Goal: Task Accomplishment & Management: Manage account settings

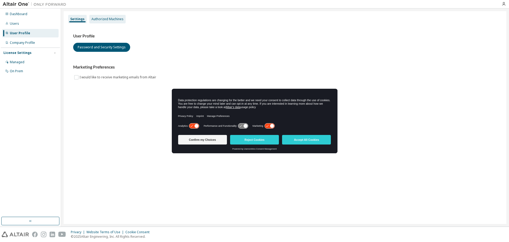
click at [106, 19] on div "Authorized Machines" at bounding box center [107, 19] width 32 height 4
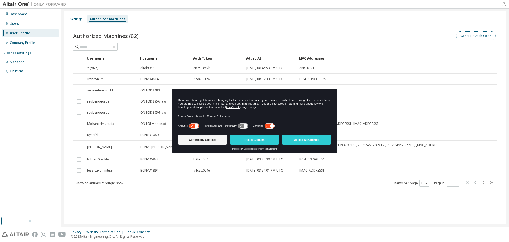
click at [473, 34] on button "Generate Auth Code" at bounding box center [476, 35] width 40 height 9
